Goal: Contribute content: Add original content to the website for others to see

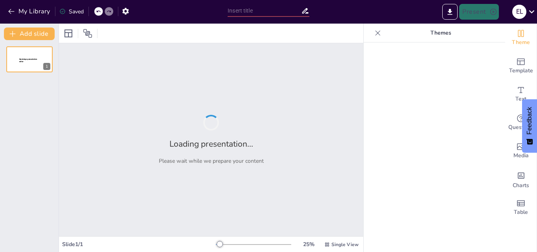
type input "Perencanaan Sistem Aplikasi IT untuk Operasional Tambang Timah Terintegrasi"
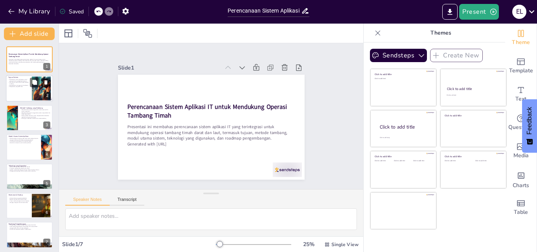
click at [28, 93] on div at bounding box center [29, 88] width 47 height 27
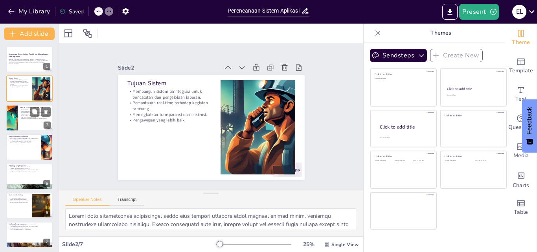
click at [24, 126] on div at bounding box center [29, 118] width 47 height 27
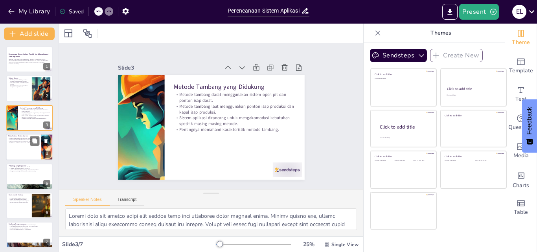
click at [28, 157] on div at bounding box center [29, 147] width 47 height 27
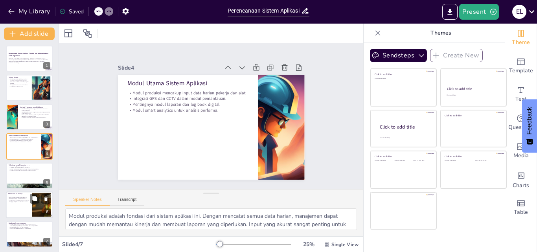
click at [30, 210] on div at bounding box center [29, 204] width 47 height 27
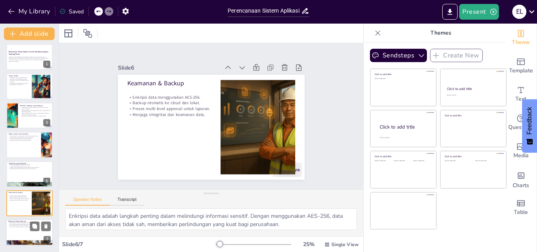
click at [23, 238] on div at bounding box center [29, 232] width 47 height 27
type textarea "Desain sistem yang baik sangat penting untuk memastikan bahwa aplikasi dapat di…"
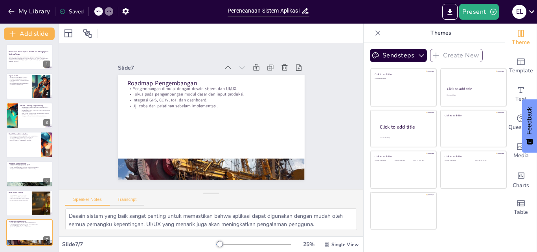
click at [128, 200] on button "Transcript" at bounding box center [127, 201] width 35 height 9
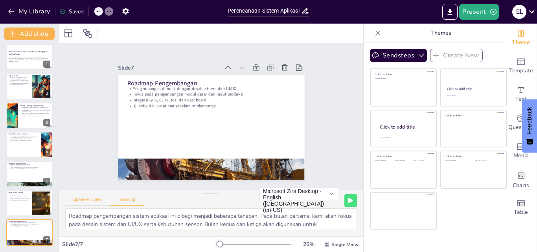
click at [97, 197] on button "Speaker Notes" at bounding box center [87, 201] width 44 height 9
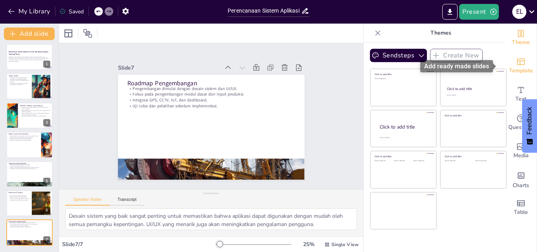
click at [513, 69] on span "Template" at bounding box center [521, 70] width 24 height 9
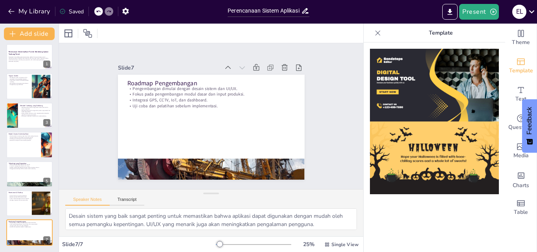
scroll to position [589, 0]
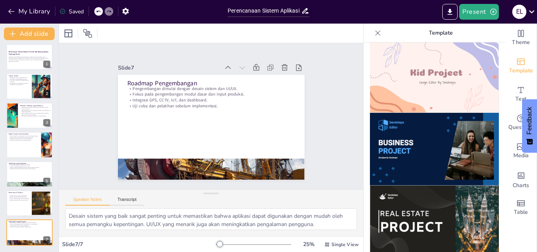
click at [436, 127] on img at bounding box center [434, 149] width 129 height 73
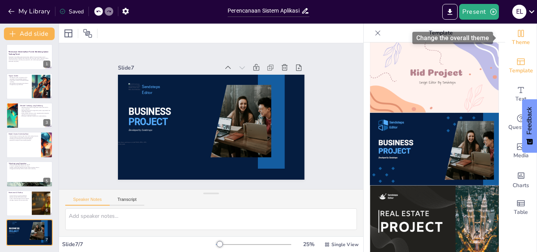
click at [517, 38] on span "Theme" at bounding box center [521, 42] width 18 height 9
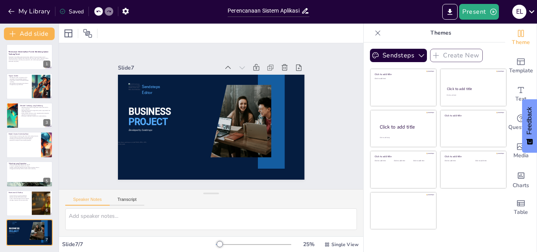
click at [374, 34] on icon at bounding box center [378, 33] width 8 height 8
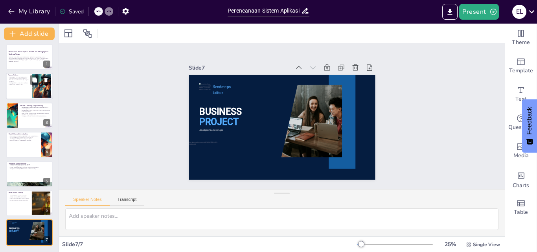
click at [29, 85] on p "Pengawasan yang lebih baik." at bounding box center [18, 85] width 21 height 2
type textarea "Sistem yang terintegrasi memungkinkan semua data terkait produksi dapat diakses…"
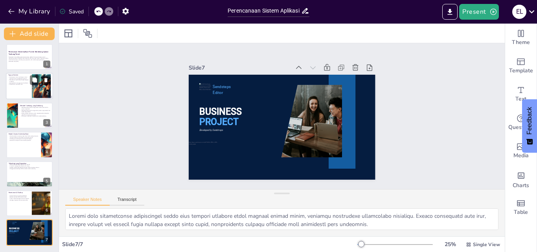
scroll to position [0, 0]
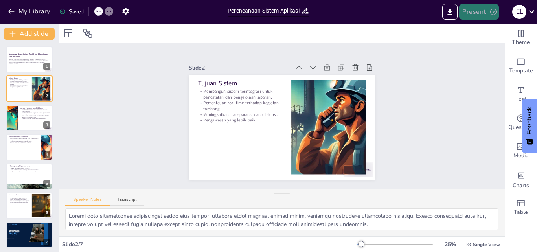
click at [485, 15] on button "Present" at bounding box center [478, 12] width 39 height 16
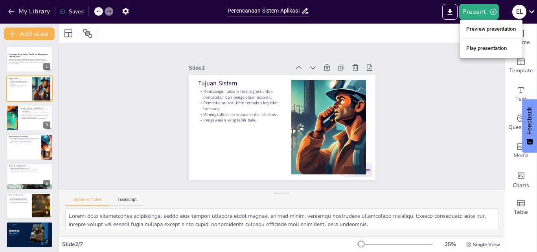
click at [484, 27] on li "Preview presentation" at bounding box center [491, 29] width 62 height 13
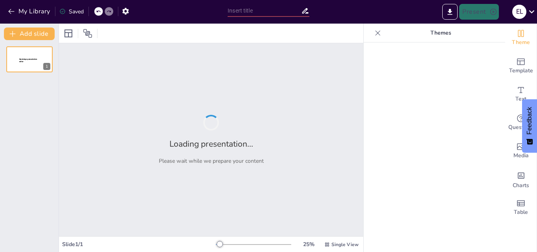
type input "Perencanaan Sistem Aplikasi IT untuk Operasional Tambang Timah Terintegrasi"
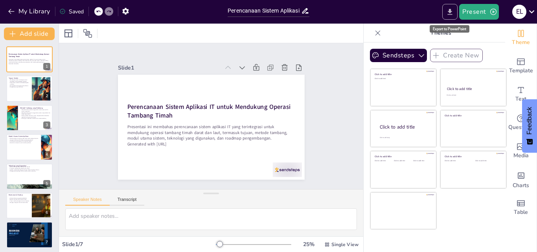
click at [452, 12] on icon "Export to PowerPoint" at bounding box center [450, 12] width 5 height 6
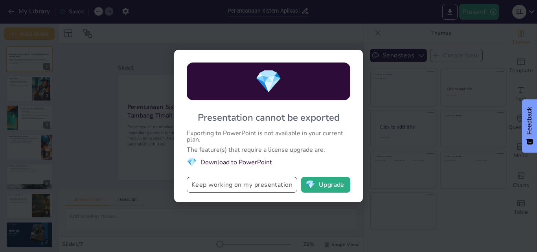
click at [261, 184] on button "Keep working on my presentation" at bounding box center [242, 185] width 110 height 16
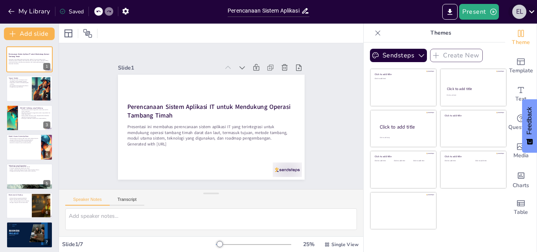
click at [519, 10] on div "E L" at bounding box center [519, 12] width 14 height 14
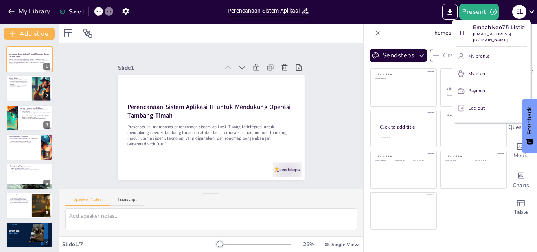
click at [487, 110] on button "Log out" at bounding box center [491, 108] width 72 height 13
